Goal: Transaction & Acquisition: Purchase product/service

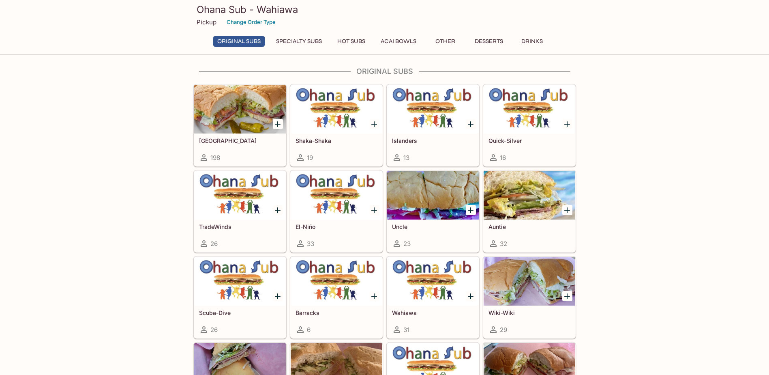
scroll to position [41, 0]
click at [306, 45] on button "Specialty Subs" at bounding box center [299, 41] width 55 height 11
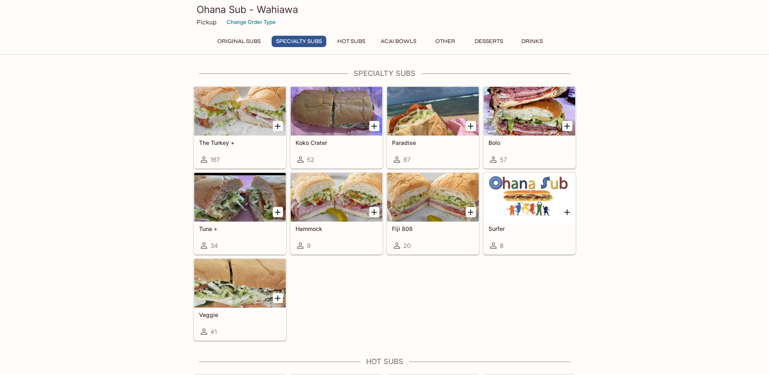
click at [253, 44] on button "Original Subs" at bounding box center [239, 41] width 52 height 11
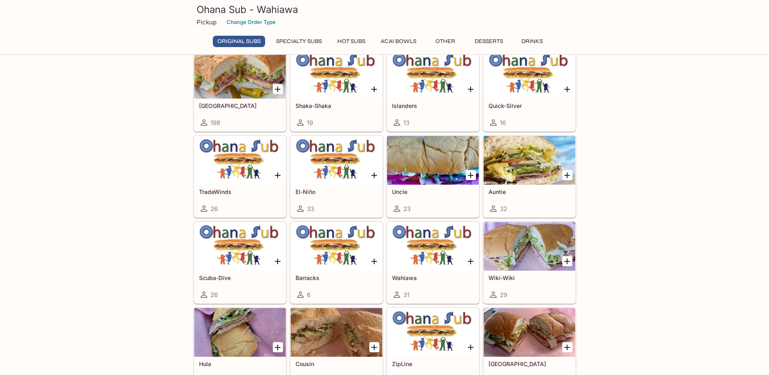
scroll to position [39, 0]
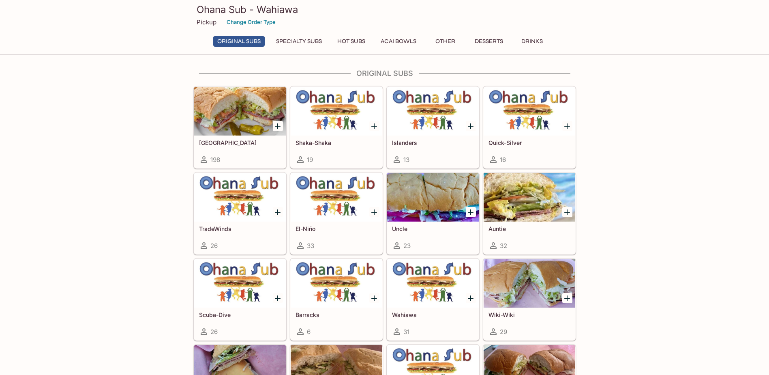
click at [313, 144] on h5 "Shaka-Shaka" at bounding box center [337, 142] width 82 height 7
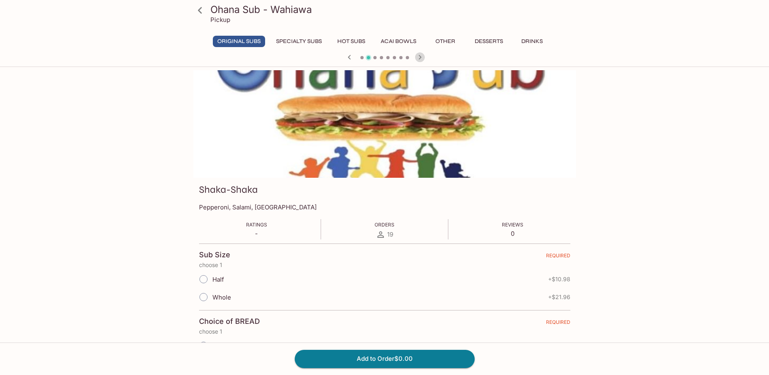
click at [421, 55] on icon "button" at bounding box center [420, 57] width 10 height 10
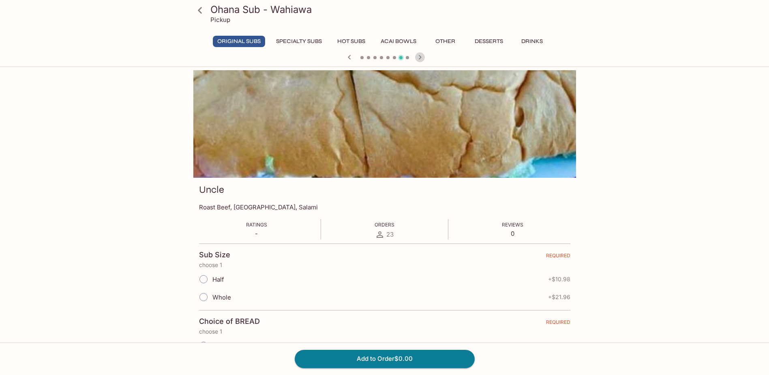
click at [421, 55] on icon "button" at bounding box center [420, 57] width 10 height 10
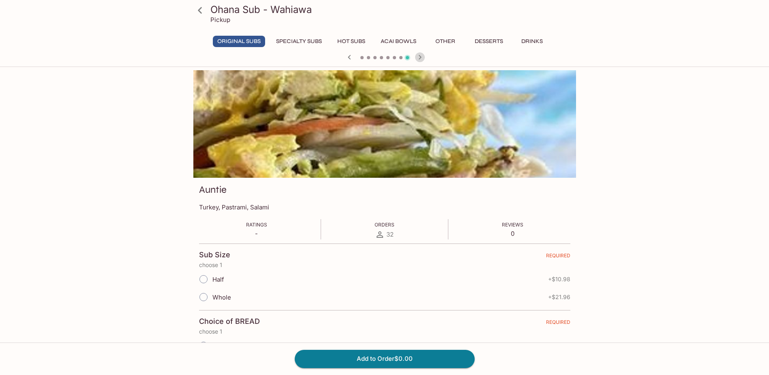
click at [421, 55] on icon "button" at bounding box center [420, 57] width 10 height 10
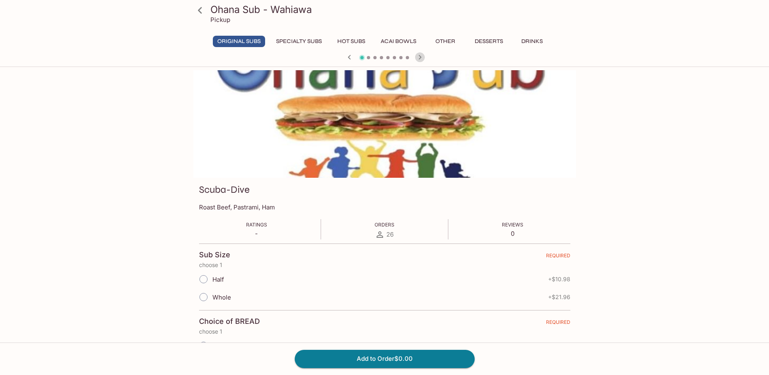
click at [421, 55] on icon "button" at bounding box center [420, 57] width 10 height 10
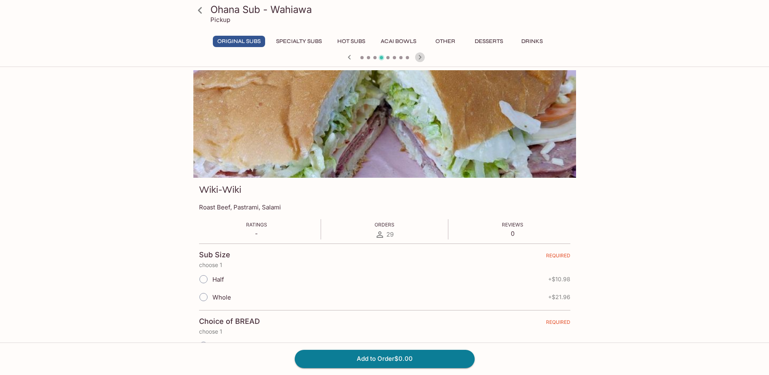
click at [421, 55] on icon "button" at bounding box center [420, 57] width 10 height 10
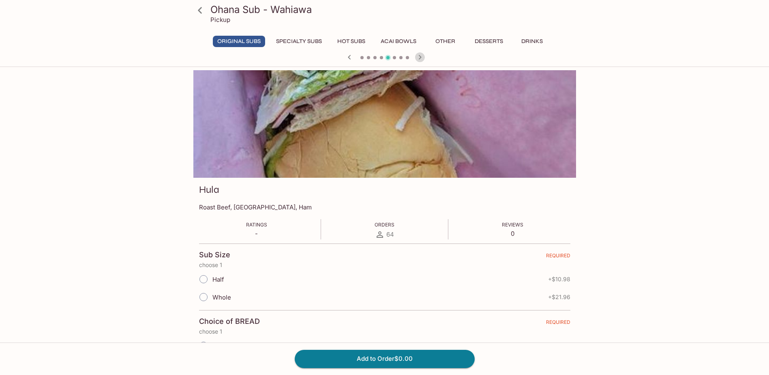
click at [421, 55] on icon "button" at bounding box center [420, 57] width 10 height 10
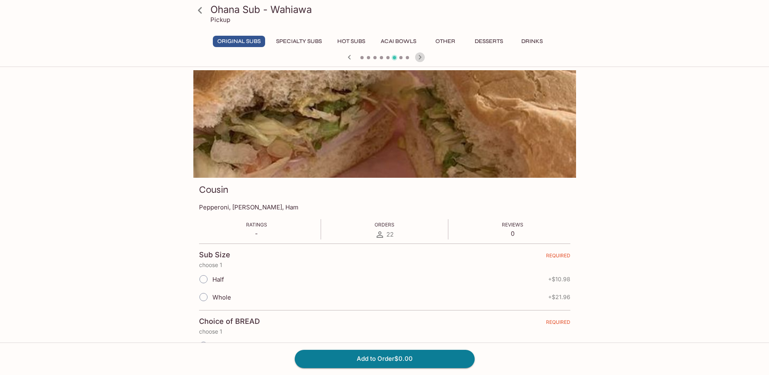
click at [421, 55] on icon "button" at bounding box center [420, 57] width 10 height 10
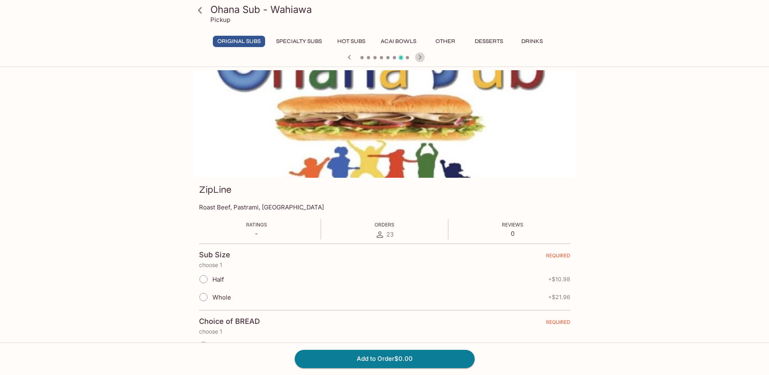
click at [421, 55] on icon "button" at bounding box center [420, 57] width 10 height 10
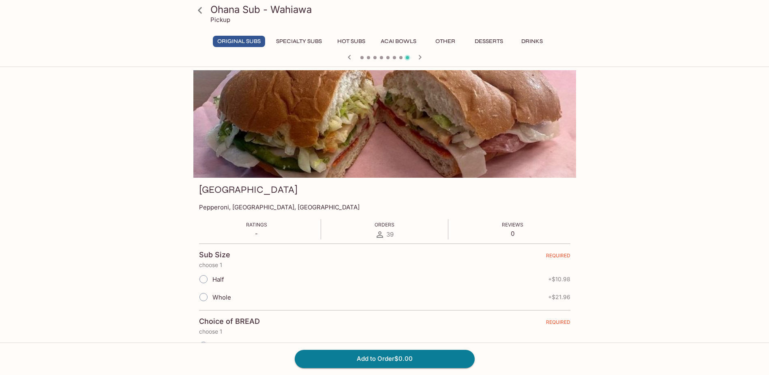
click at [421, 55] on icon "button" at bounding box center [420, 57] width 10 height 10
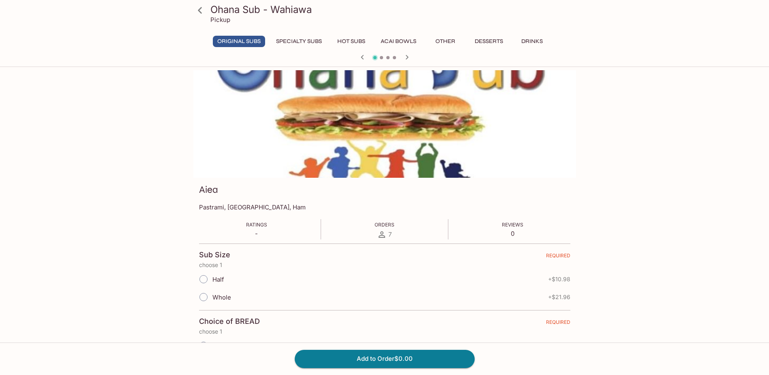
click at [421, 55] on div at bounding box center [384, 58] width 389 height 12
click at [407, 58] on icon "button" at bounding box center [406, 57] width 3 height 4
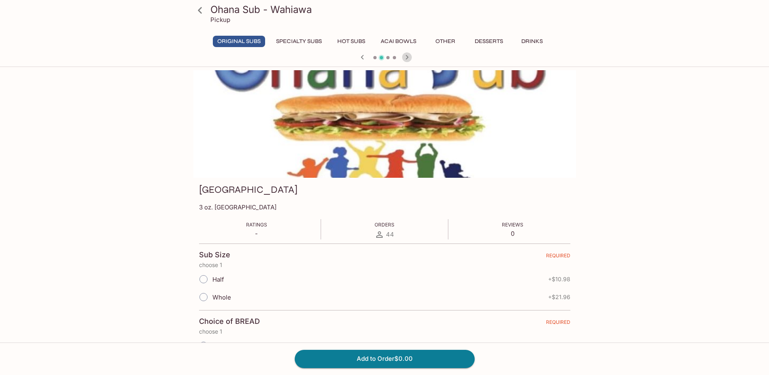
click at [405, 57] on icon "button" at bounding box center [407, 57] width 10 height 10
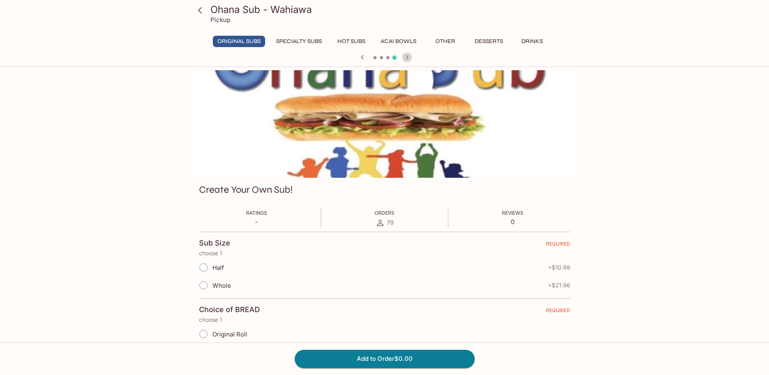
click at [405, 57] on icon "button" at bounding box center [407, 57] width 10 height 10
